Goal: Task Accomplishment & Management: Complete application form

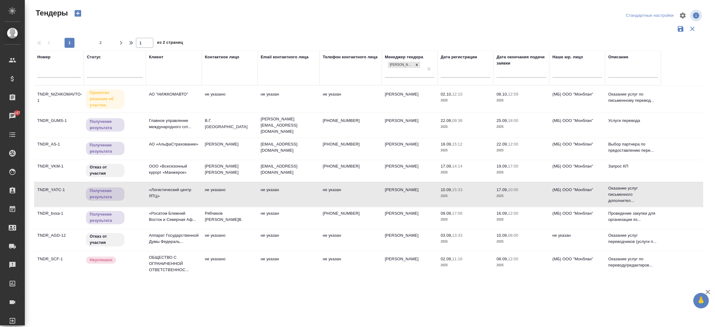
click at [164, 91] on td "АО "НИЖКОМАВТО"" at bounding box center [174, 99] width 56 height 22
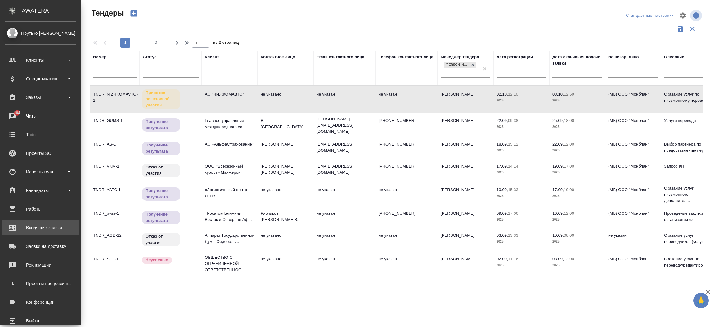
click at [29, 224] on div "Входящие заявки" at bounding box center [40, 227] width 71 height 9
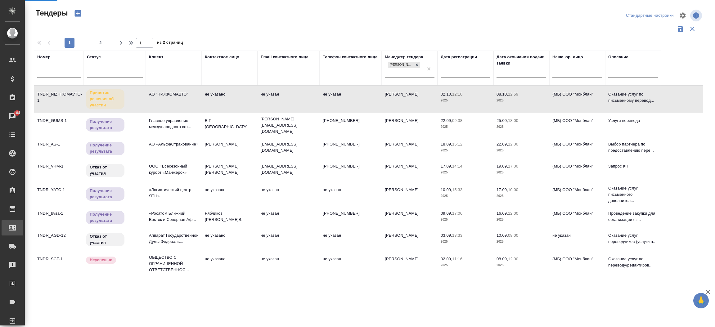
click at [12, 224] on div "Входящие заявки" at bounding box center [5, 227] width 16 height 9
click at [29, 224] on div ".cls-1 fill:#fff; AWATERA Прутько Ирина i.prutko Клиенты Спецификации Заказы 16…" at bounding box center [357, 163] width 715 height 327
select select "RU"
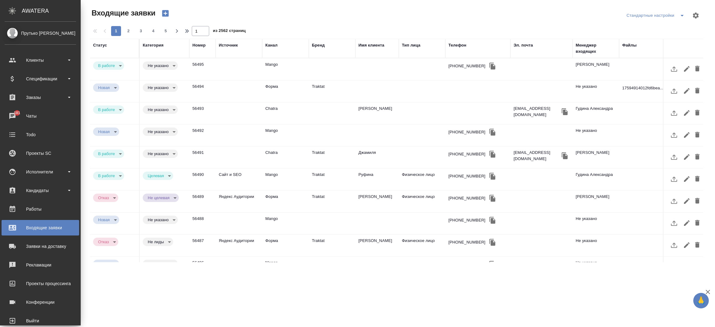
click at [522, 43] on div "Эл. почта" at bounding box center [523, 45] width 19 height 6
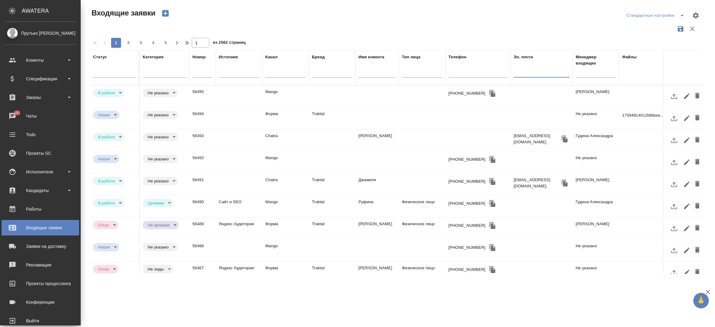
click at [523, 73] on input "text" at bounding box center [542, 74] width 56 height 8
paste input "[EMAIL_ADDRESS][PERSON_NAME][DOMAIN_NAME]"
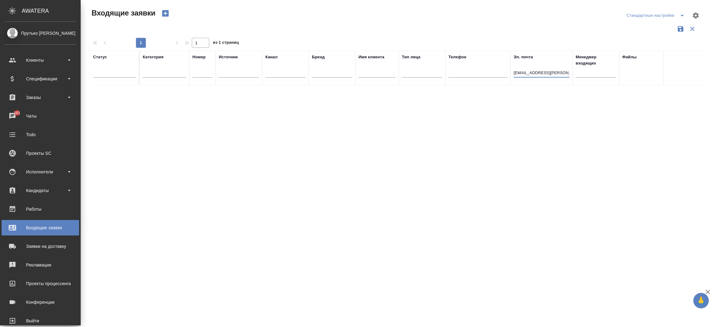
type input "[EMAIL_ADDRESS][PERSON_NAME][DOMAIN_NAME]"
click at [164, 13] on icon "button" at bounding box center [165, 13] width 7 height 7
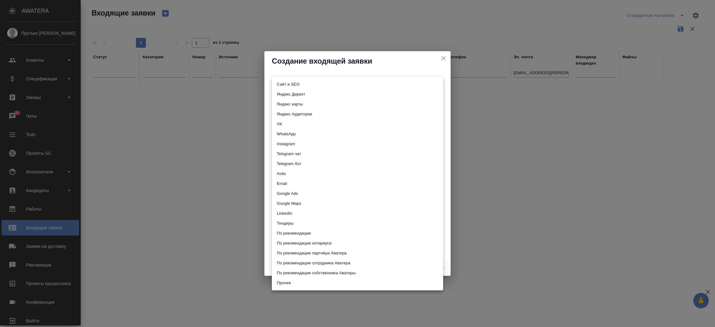
click at [278, 82] on body "🙏 .cls-1 fill:#fff; AWATERA Прутько Ирина i.prutko Клиенты Спецификации Заказы …" at bounding box center [357, 163] width 715 height 327
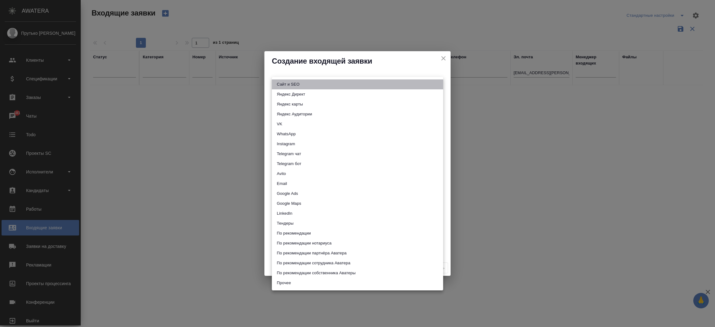
click at [278, 82] on li "Сайт и SEO" at bounding box center [357, 84] width 171 height 10
type input "seo"
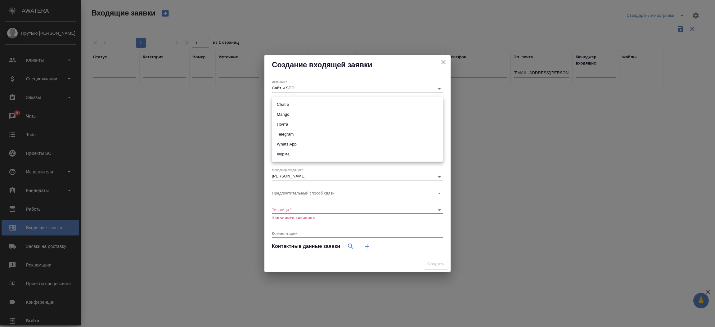
click at [278, 104] on body "🙏 .cls-1 fill:#fff; AWATERA Прутько Ирина i.prutko Клиенты Спецификации Заказы …" at bounding box center [357, 163] width 715 height 327
click at [280, 121] on li "Почта" at bounding box center [357, 125] width 171 height 10
type input "640a088c6aae0874b0a8d791"
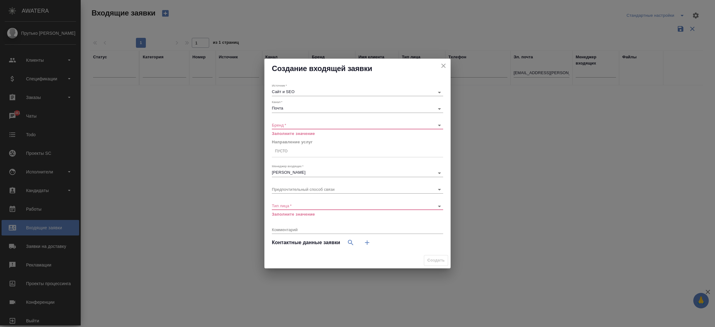
click at [280, 122] on div "​" at bounding box center [357, 126] width 171 height 8
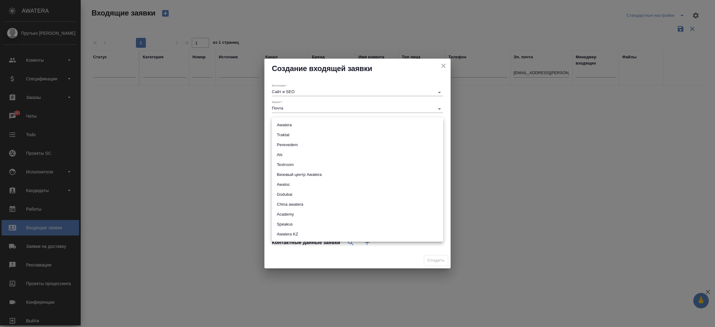
click at [279, 124] on body "🙏 .cls-1 fill:#fff; AWATERA Прутько Ирина i.prutko Клиенты Спецификации Заказы …" at bounding box center [357, 163] width 715 height 327
click at [280, 133] on li "Traktat" at bounding box center [357, 135] width 171 height 10
type input "traktat"
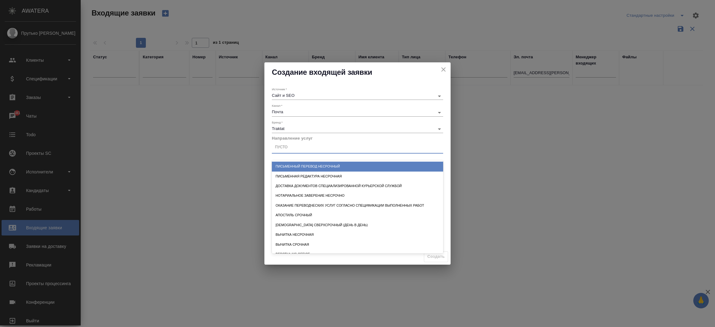
click at [283, 151] on div "Пусто" at bounding box center [357, 147] width 171 height 9
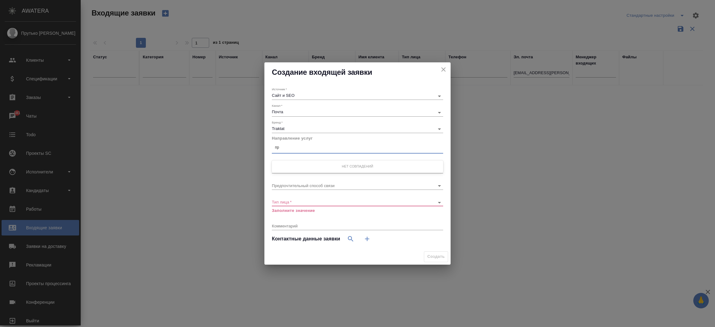
type input "п"
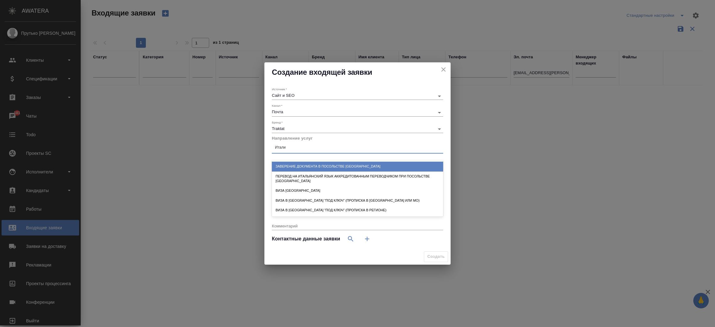
type input "Италии"
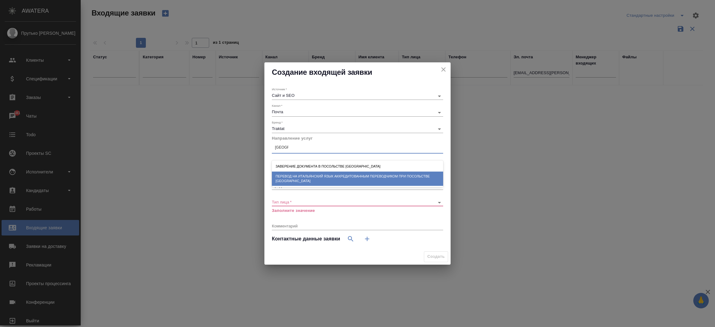
click at [310, 174] on div "Перевод на итальянский язык аккредитованным переводчиком при посольстве Италии" at bounding box center [357, 179] width 171 height 15
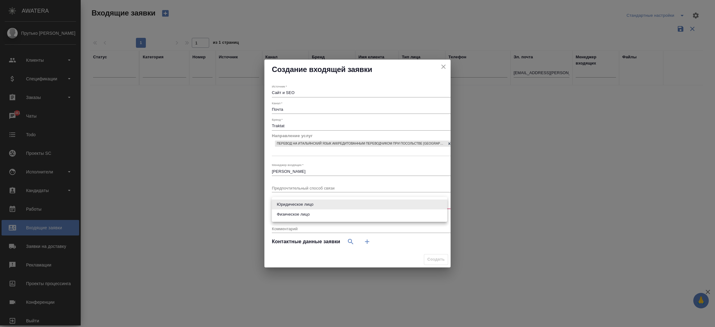
click at [301, 204] on body "🙏 .cls-1 fill:#fff; AWATERA Прутько Ирина i.prutko Клиенты Спецификации Заказы …" at bounding box center [357, 163] width 715 height 327
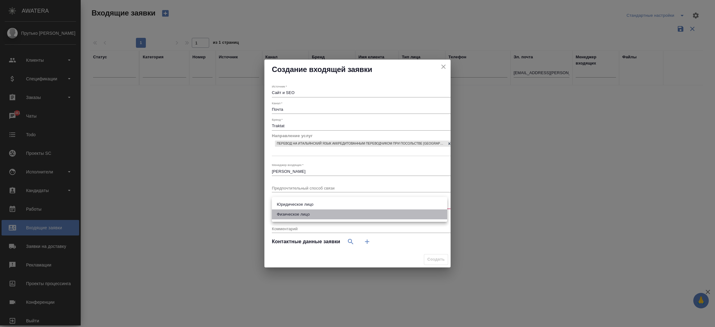
click at [301, 214] on li "Физическое лицо" at bounding box center [359, 215] width 175 height 10
type input "private"
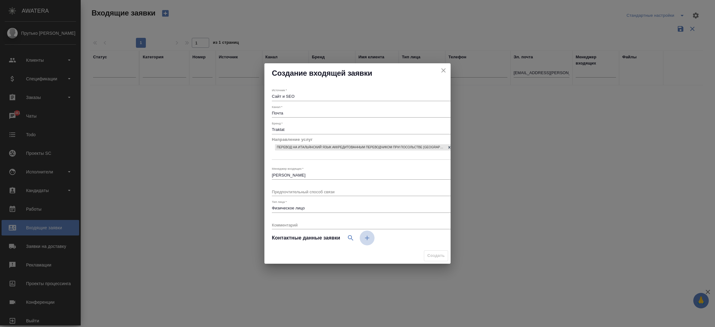
click at [370, 233] on button "button" at bounding box center [367, 238] width 15 height 15
select select "RU"
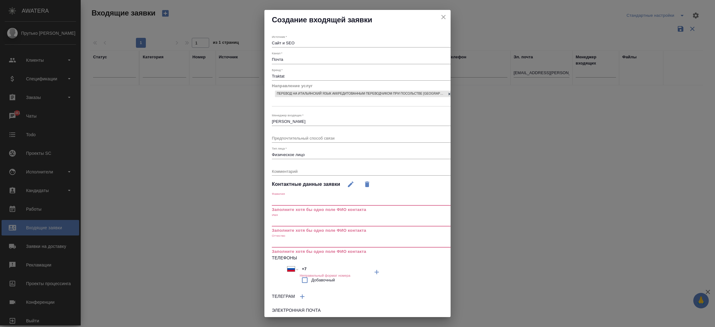
scroll to position [42, 0]
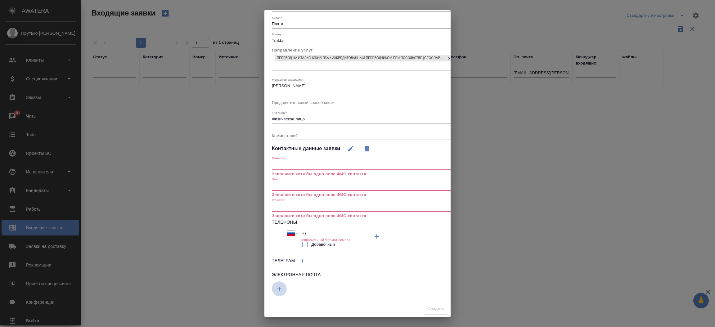
click at [277, 285] on icon "button" at bounding box center [279, 288] width 7 height 7
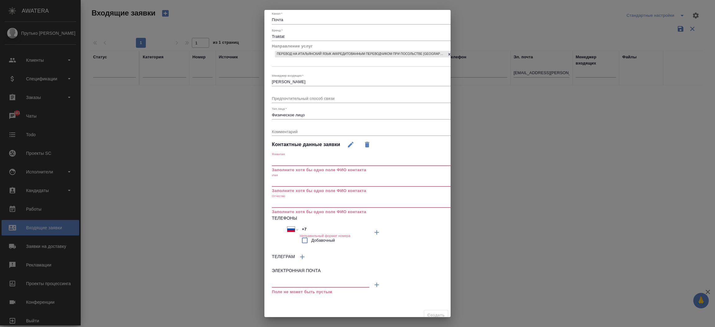
click at [281, 282] on input "text" at bounding box center [320, 284] width 97 height 8
paste input "[EMAIL_ADDRESS][PERSON_NAME][DOMAIN_NAME]"
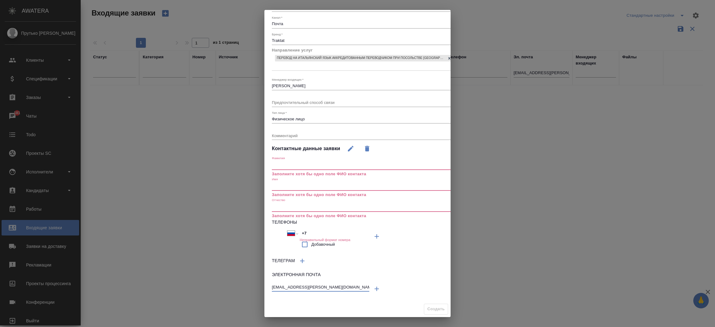
type input "[EMAIL_ADDRESS][PERSON_NAME][DOMAIN_NAME]"
click at [293, 182] on input "text" at bounding box center [369, 186] width 195 height 9
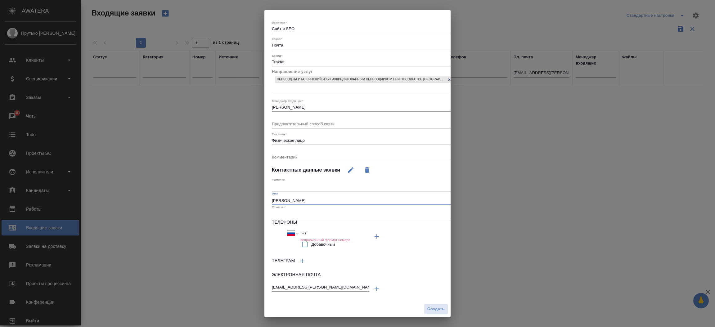
scroll to position [21, 0]
type input "Юлия"
click at [290, 183] on input "text" at bounding box center [369, 187] width 195 height 9
type input "Ламар"
click at [429, 304] on button "Создать" at bounding box center [436, 309] width 24 height 11
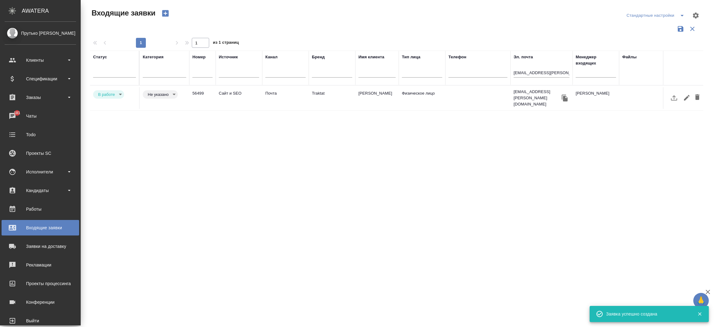
click at [321, 93] on td "Traktat" at bounding box center [332, 98] width 47 height 22
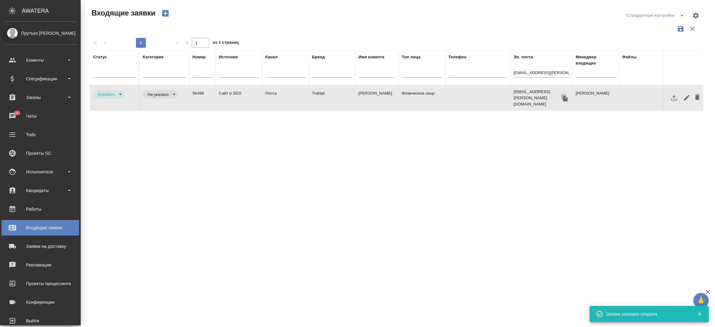
click at [321, 93] on td "Traktat" at bounding box center [332, 98] width 47 height 22
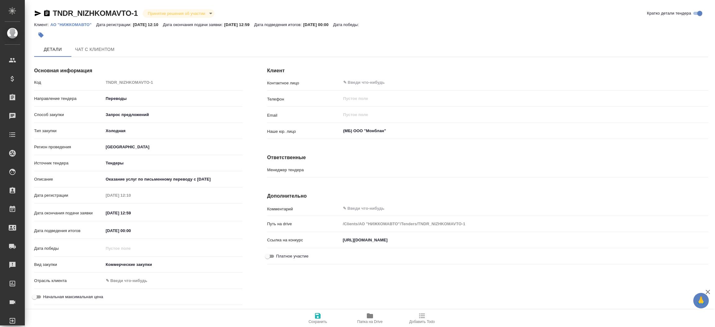
type input "[PERSON_NAME]"
click at [92, 49] on icon "button" at bounding box center [94, 50] width 4 height 6
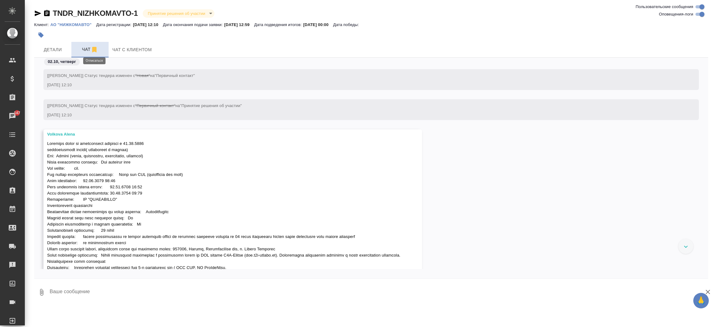
scroll to position [77, 0]
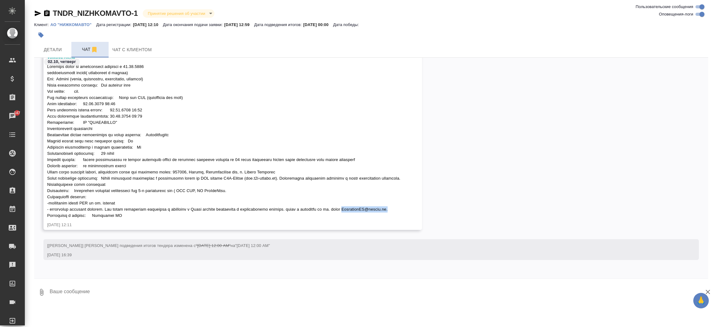
drag, startPoint x: 420, startPoint y: 210, endPoint x: 375, endPoint y: 210, distance: 44.4
click at [375, 210] on div at bounding box center [223, 140] width 353 height 157
copy span "SitnikovaEL@ncauto.ru."
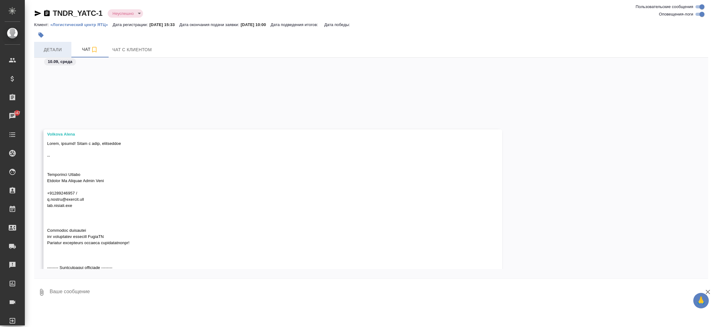
scroll to position [493, 0]
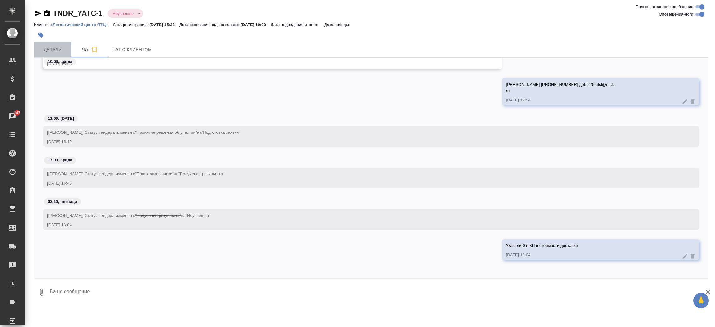
click at [58, 44] on button "Детали" at bounding box center [52, 50] width 37 height 16
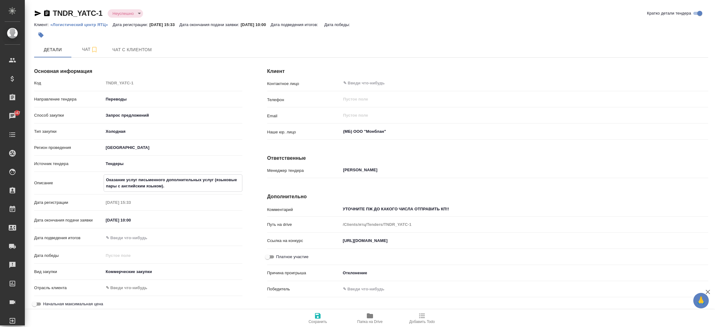
drag, startPoint x: 171, startPoint y: 183, endPoint x: 114, endPoint y: 176, distance: 57.2
click at [114, 176] on textarea "Оказание услуг письменного дополнительных услуг (языковые пары с английским язы…" at bounding box center [173, 183] width 138 height 17
drag, startPoint x: 104, startPoint y: 178, endPoint x: 170, endPoint y: 189, distance: 67.7
click at [170, 189] on textarea "Оказание услуг письменного дополнительных услуг (языковые пары с английским язы…" at bounding box center [173, 183] width 138 height 17
type textarea "x"
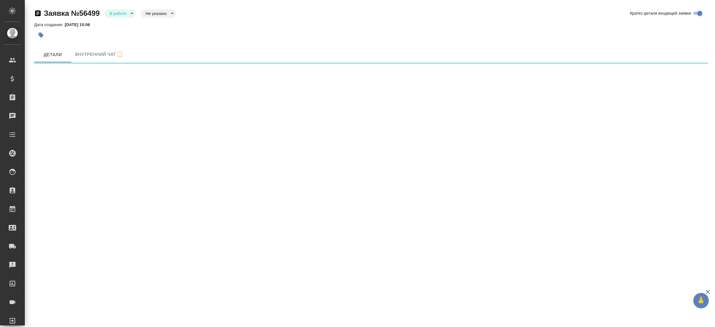
select select "RU"
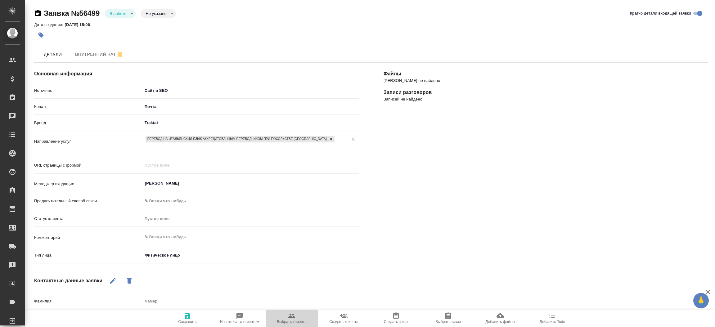
click at [297, 319] on span "Выбрать клиента" at bounding box center [291, 318] width 45 height 12
type textarea "x"
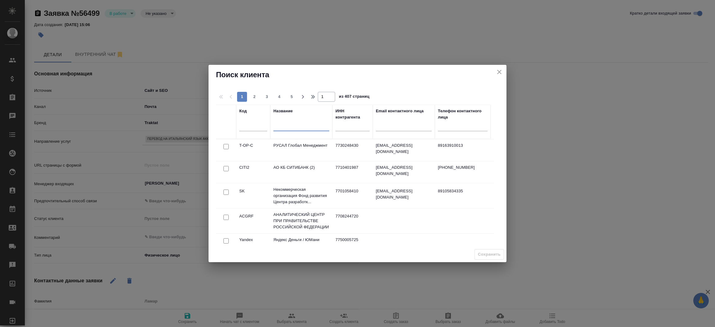
click at [286, 124] on input "text" at bounding box center [302, 128] width 56 height 8
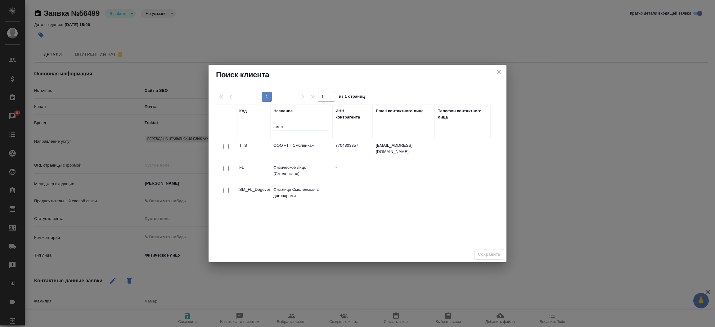
type input "смол"
click at [226, 167] on input "checkbox" at bounding box center [226, 168] width 5 height 5
checkbox input "true"
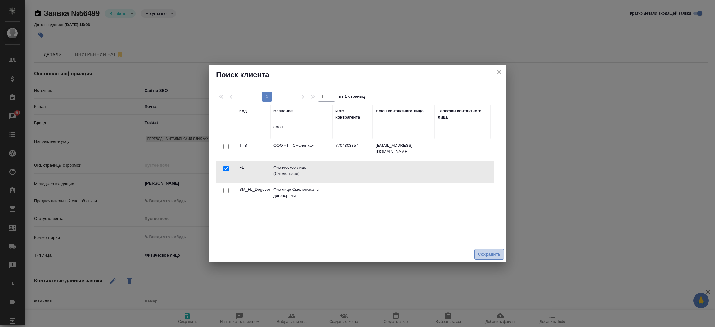
click at [484, 254] on span "Сохранить" at bounding box center [489, 254] width 23 height 7
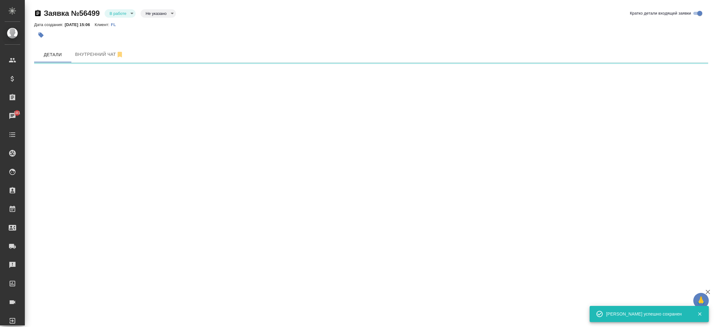
select select "RU"
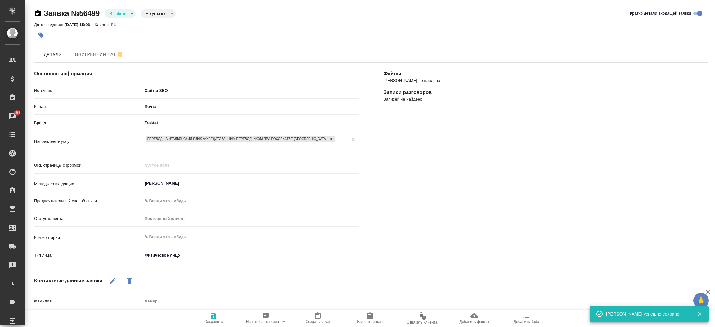
click at [323, 319] on span "Создать заказ" at bounding box center [318, 318] width 45 height 12
type textarea "x"
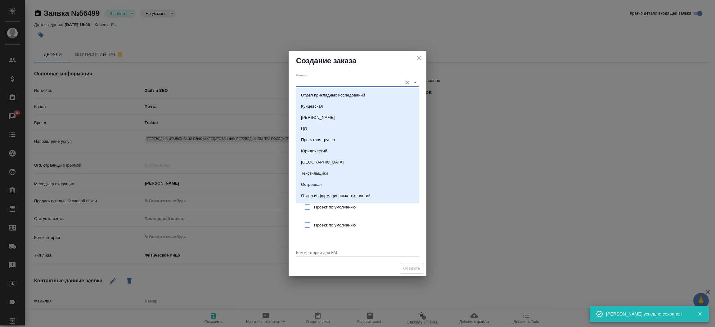
click at [298, 80] on input "Филиал" at bounding box center [347, 82] width 103 height 8
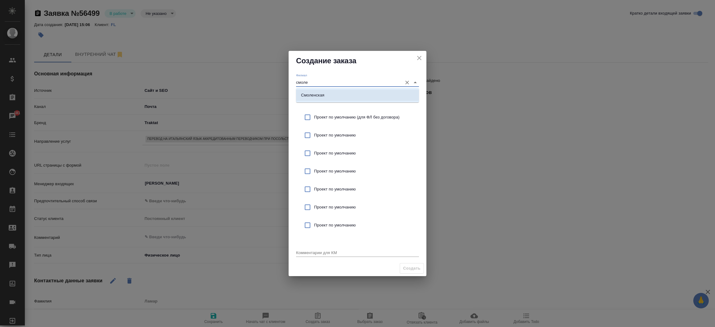
click at [314, 97] on p "Смоленская" at bounding box center [312, 95] width 23 height 6
type input "Смоленская"
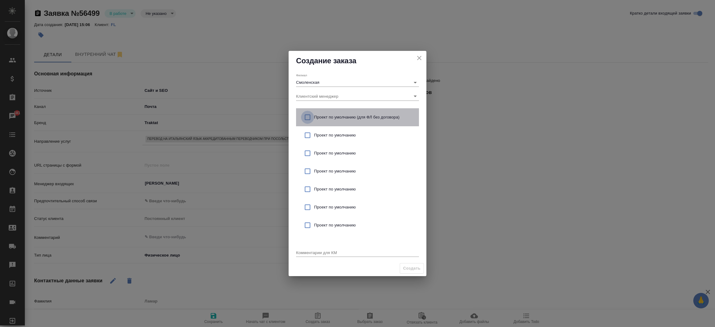
click at [306, 115] on input "checkbox" at bounding box center [307, 117] width 13 height 13
checkbox input "true"
click at [310, 250] on textarea at bounding box center [357, 252] width 123 height 5
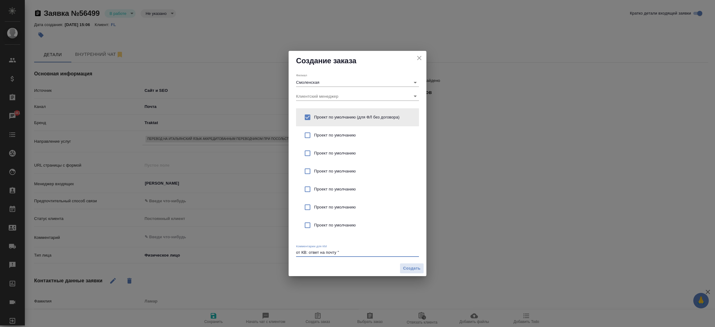
type textarea "от КВ: ответ на почту ""
type textarea "x"
paste textarea "Добрый день, Меня зовут Ламар Юлия, я проживаю в Италии. У меня на руках оригин…"
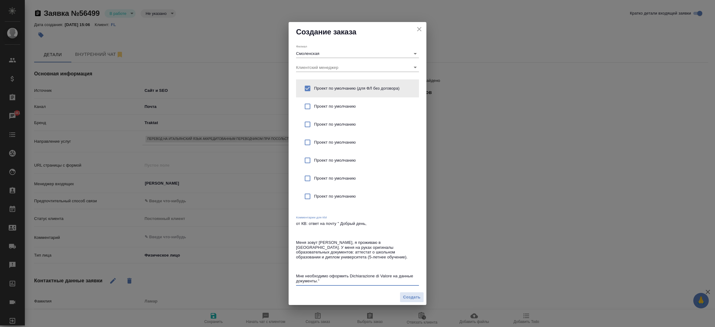
type textarea "от КВ: ответ на почту " Добрый день, Меня зовут [PERSON_NAME], я проживаю в [GE…"
drag, startPoint x: 414, startPoint y: 304, endPoint x: 411, endPoint y: 293, distance: 10.8
click at [411, 293] on div "Создать" at bounding box center [358, 298] width 138 height 16
click at [411, 293] on button "Создать" at bounding box center [412, 297] width 24 height 11
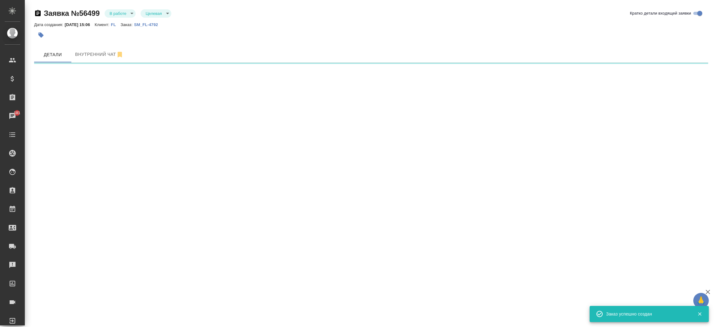
select select "RU"
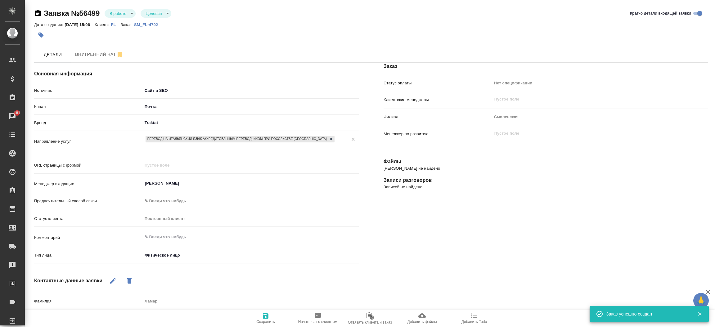
type textarea "x"
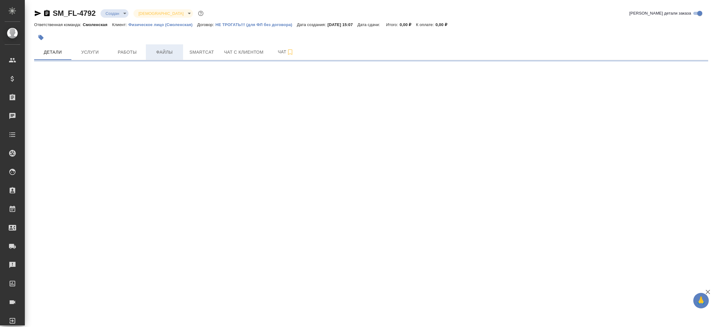
select select "RU"
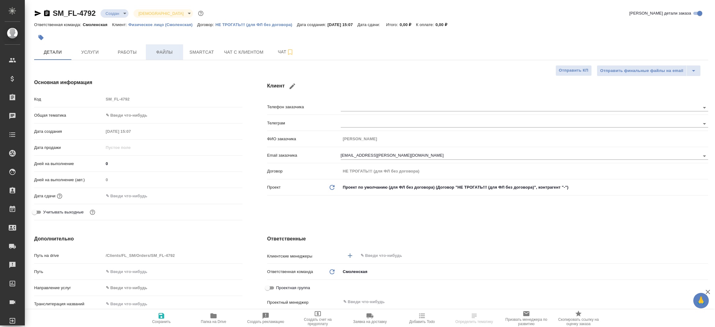
type textarea "x"
click at [161, 49] on span "Файлы" at bounding box center [165, 52] width 30 height 8
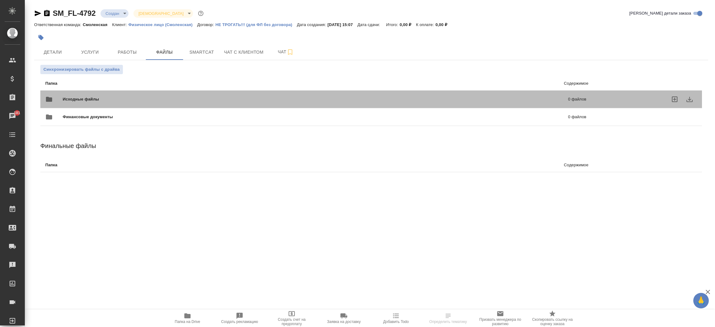
click at [123, 98] on span "Исходные файлы" at bounding box center [198, 99] width 271 height 6
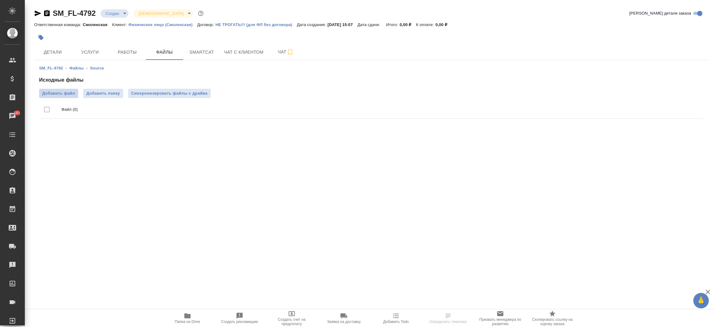
click at [67, 97] on label "Добавить файл" at bounding box center [58, 93] width 39 height 9
click at [0, 0] on input "Добавить файл" at bounding box center [0, 0] width 0 height 0
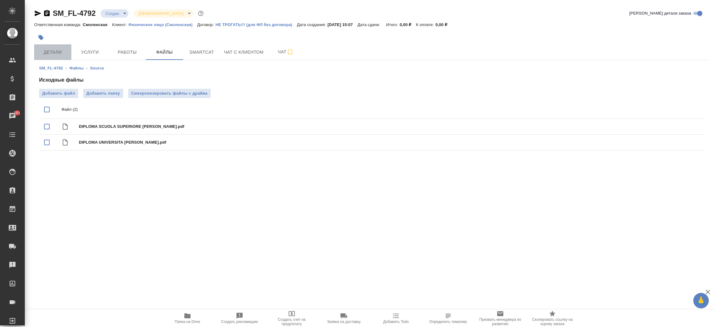
click at [59, 51] on span "Детали" at bounding box center [53, 52] width 30 height 8
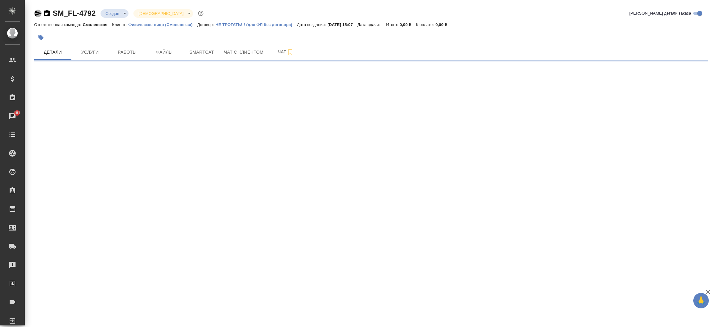
click at [36, 16] on icon "button" at bounding box center [37, 13] width 7 height 7
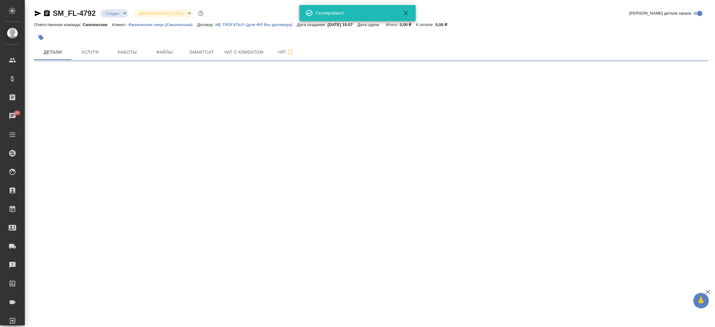
select select "RU"
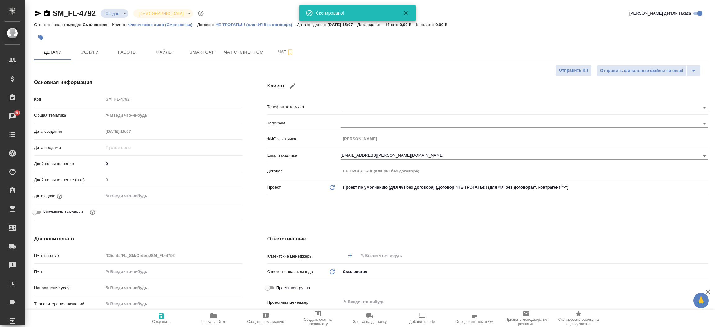
type textarea "x"
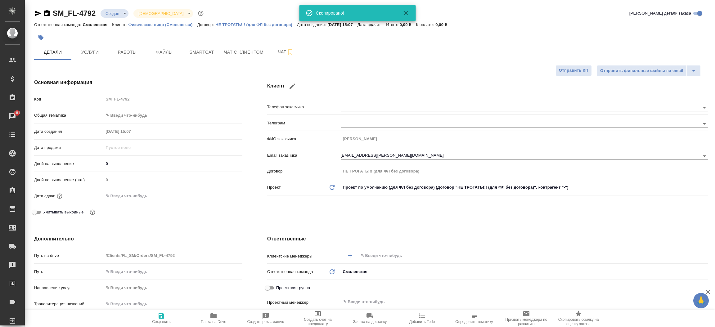
type textarea "x"
